Goal: Task Accomplishment & Management: Use online tool/utility

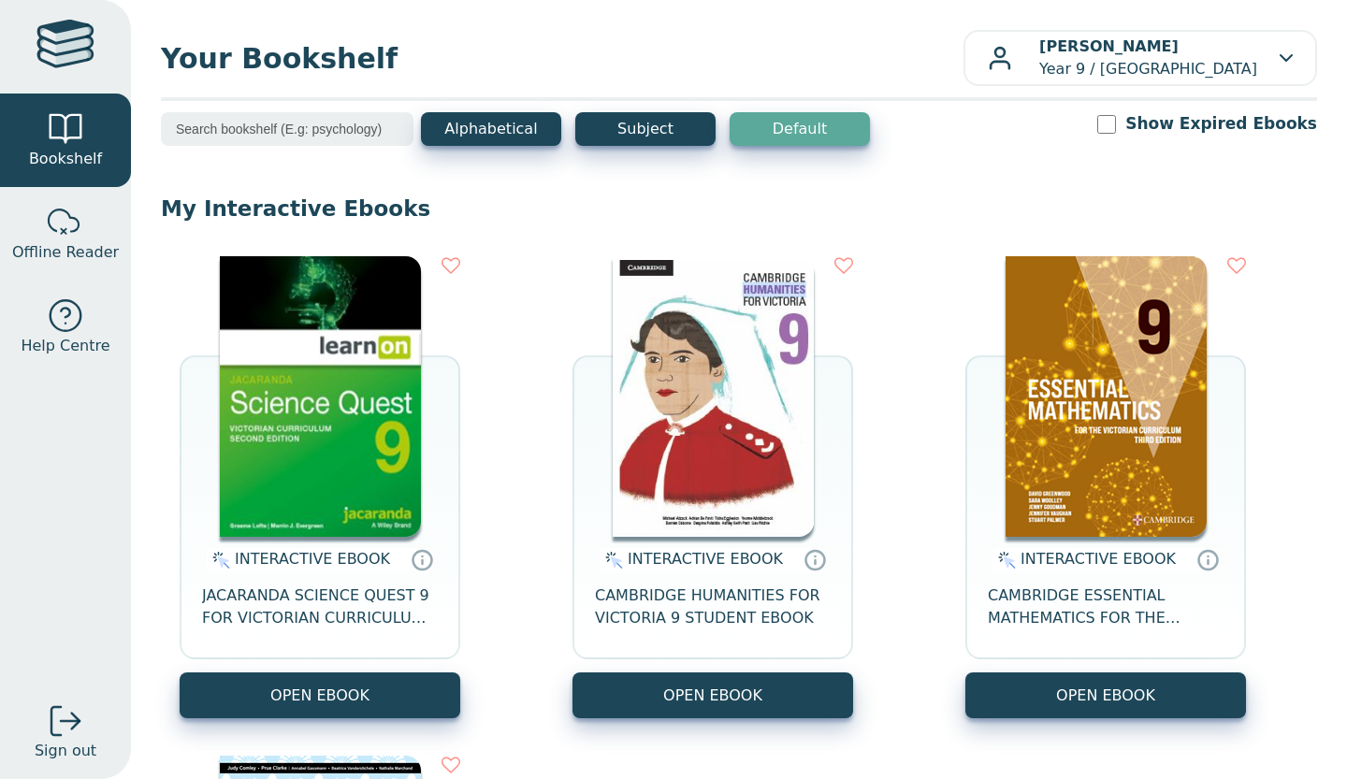
click at [356, 690] on button "OPEN EBOOK" at bounding box center [320, 696] width 281 height 46
click at [497, 383] on div "INTERACTIVE EBOOK JACARANDA SCIENCE QUEST 9 FOR VICTORIAN CURRICULUM LEARNON 2E…" at bounding box center [739, 737] width 1156 height 999
click at [424, 696] on button "OPEN EBOOK" at bounding box center [320, 696] width 281 height 46
